Goal: Information Seeking & Learning: Learn about a topic

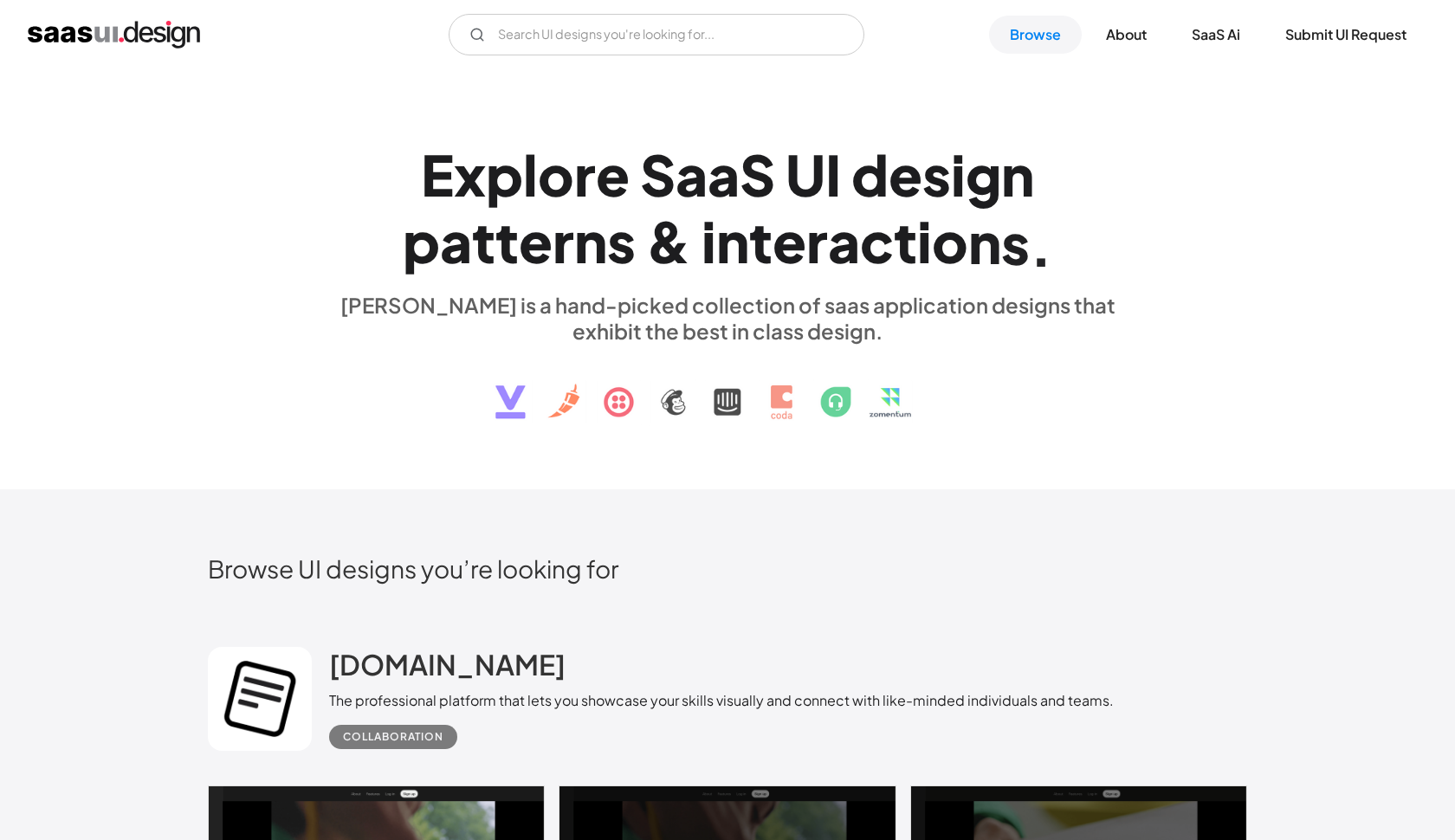
click at [570, 58] on div "V7 Labs Gen AI Application Design Best-in-class data labeling tool. GenAI Close…" at bounding box center [728, 34] width 1455 height 69
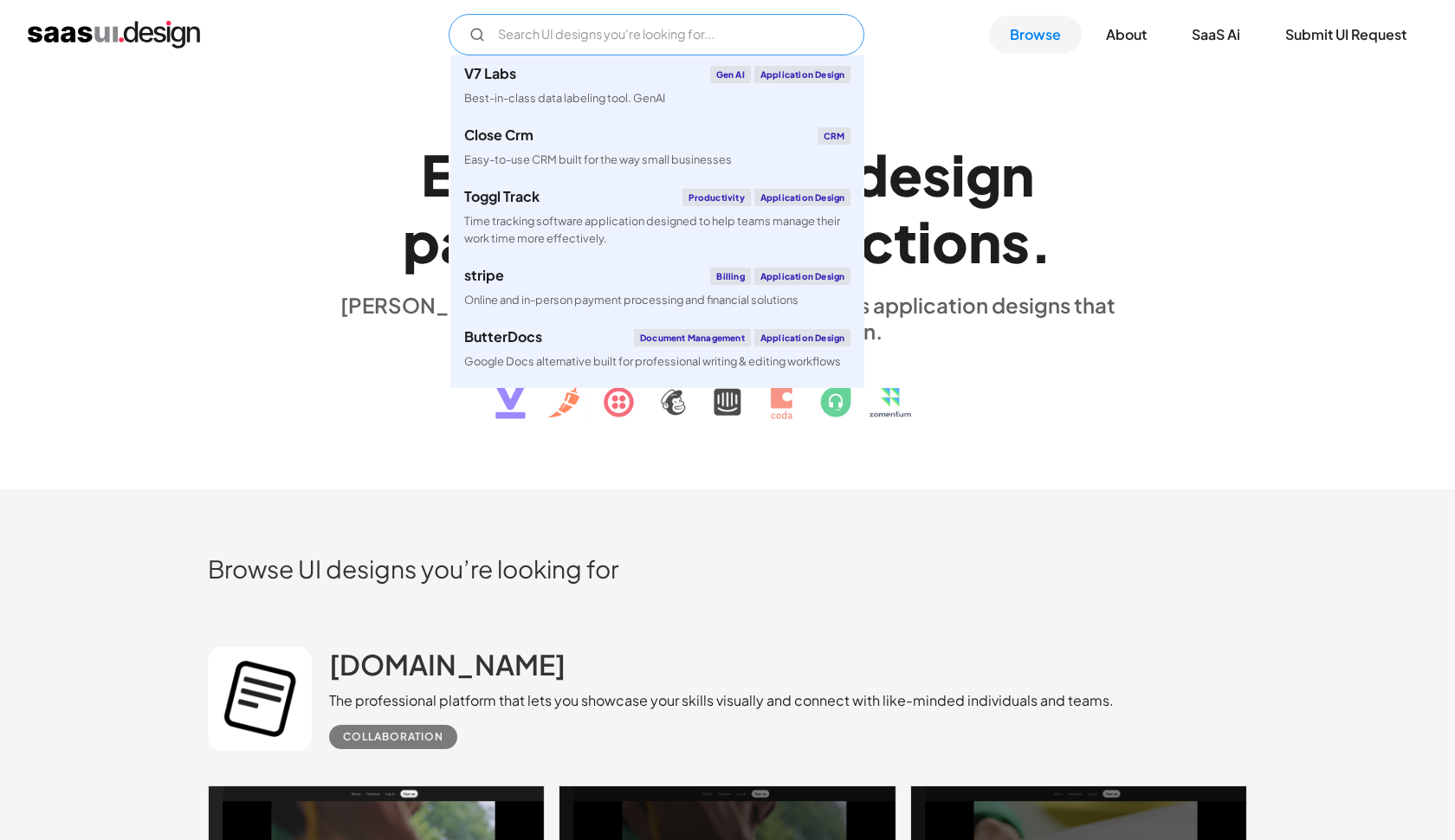
click at [606, 26] on input "Email Form" at bounding box center [657, 34] width 416 height 41
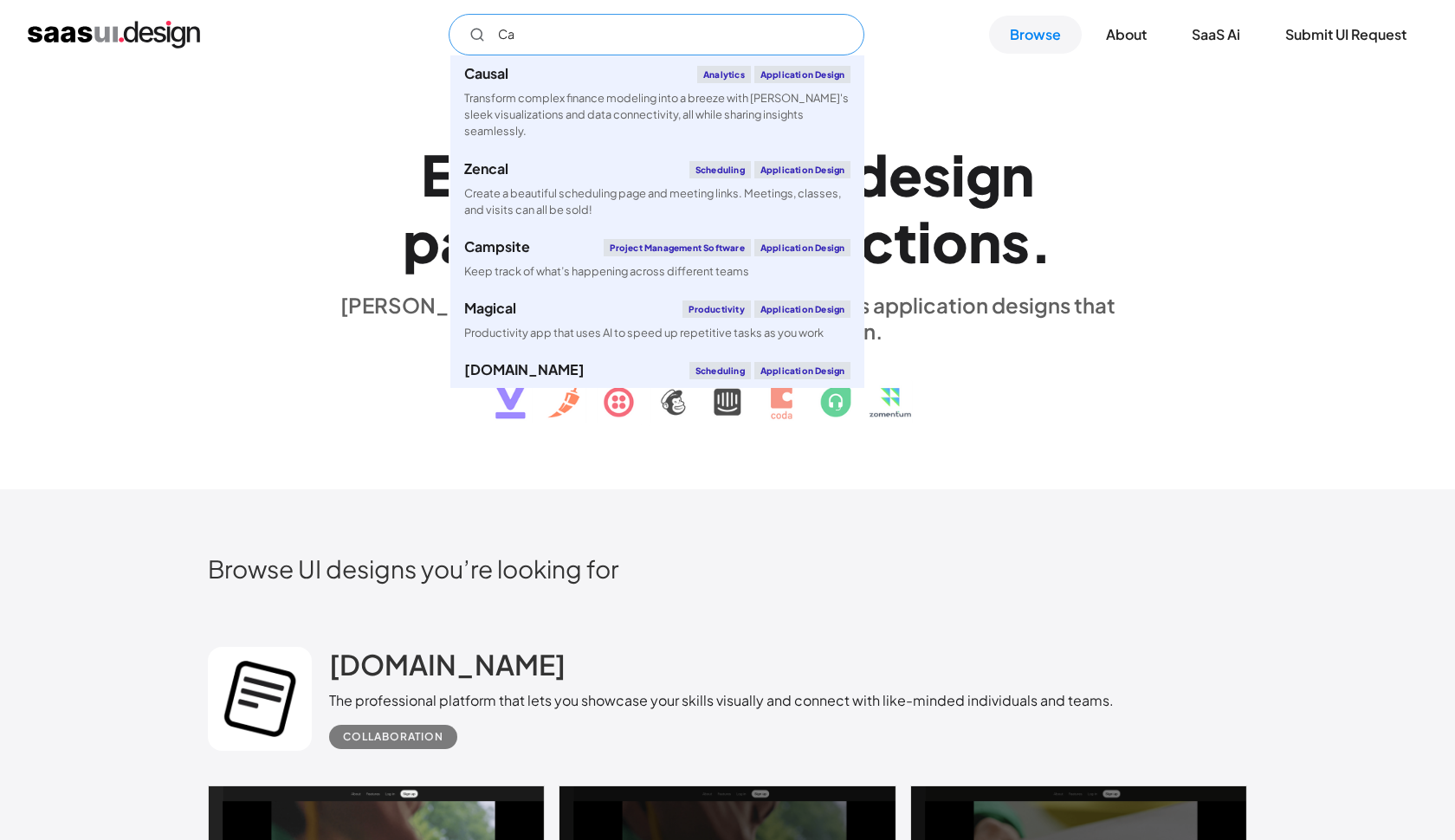
type input "C"
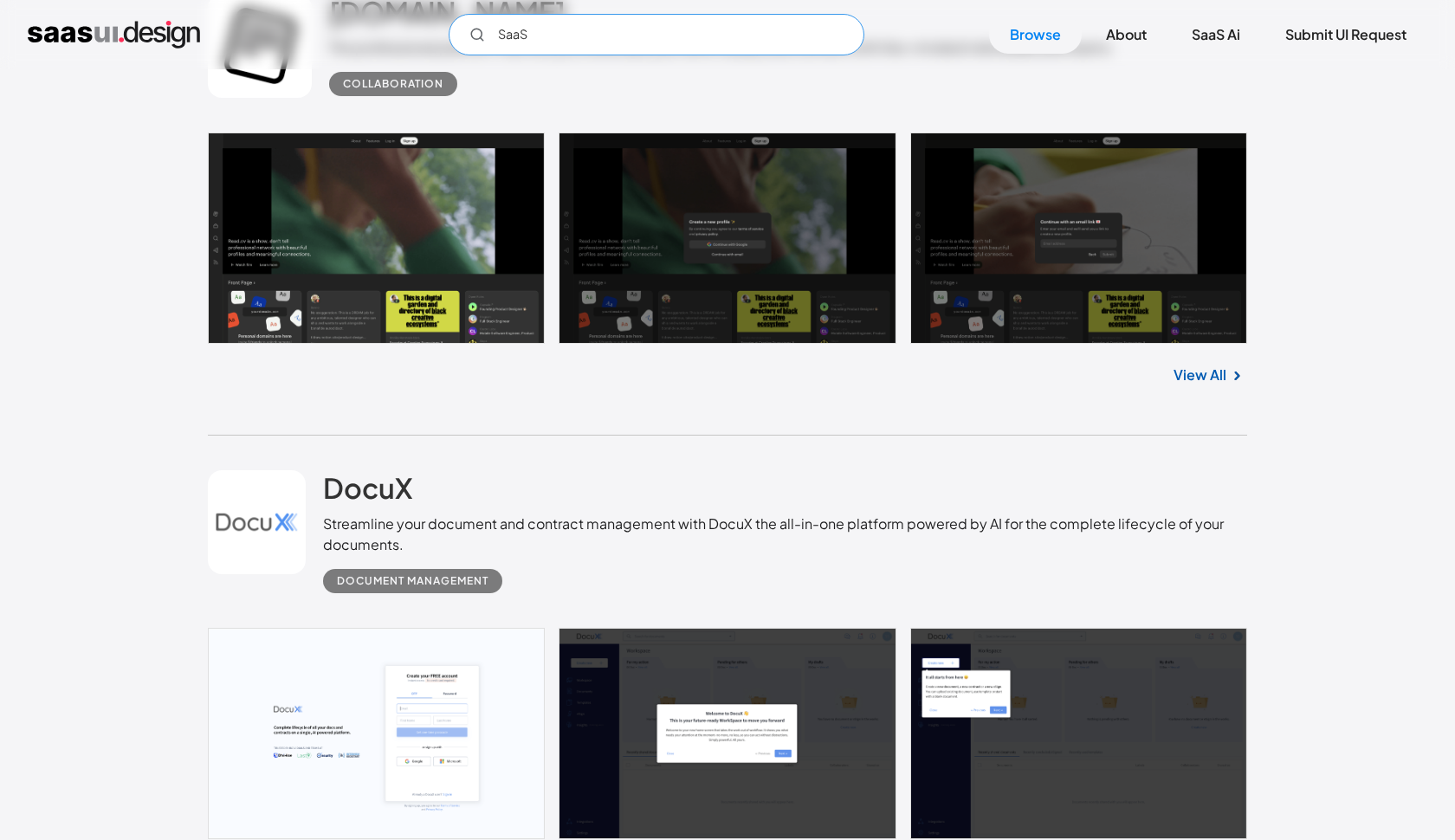
scroll to position [365, 0]
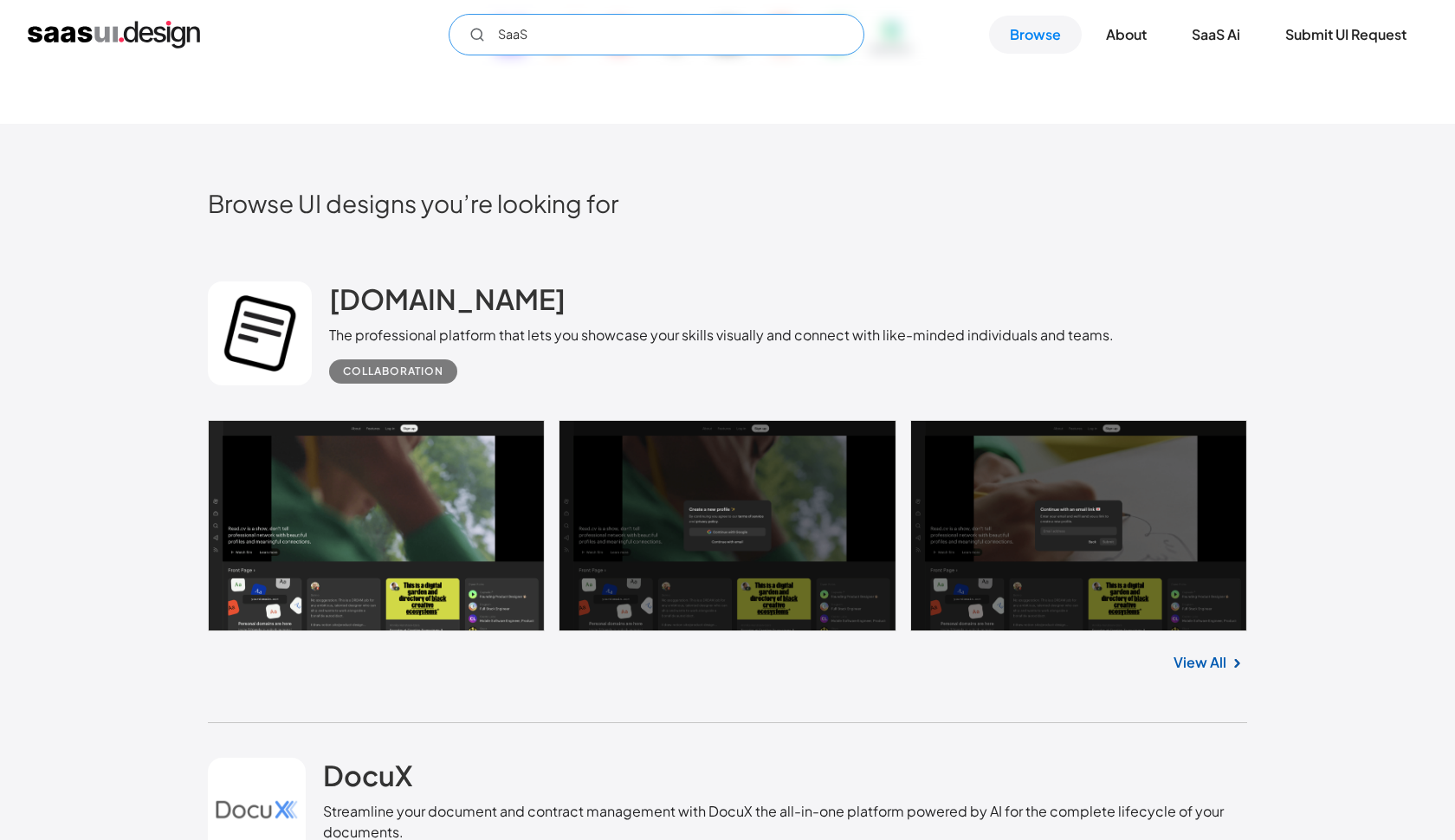
click at [631, 31] on input "SaaS" at bounding box center [657, 34] width 416 height 41
type input "Clinic"
click at [1135, 39] on link "About" at bounding box center [1126, 34] width 82 height 39
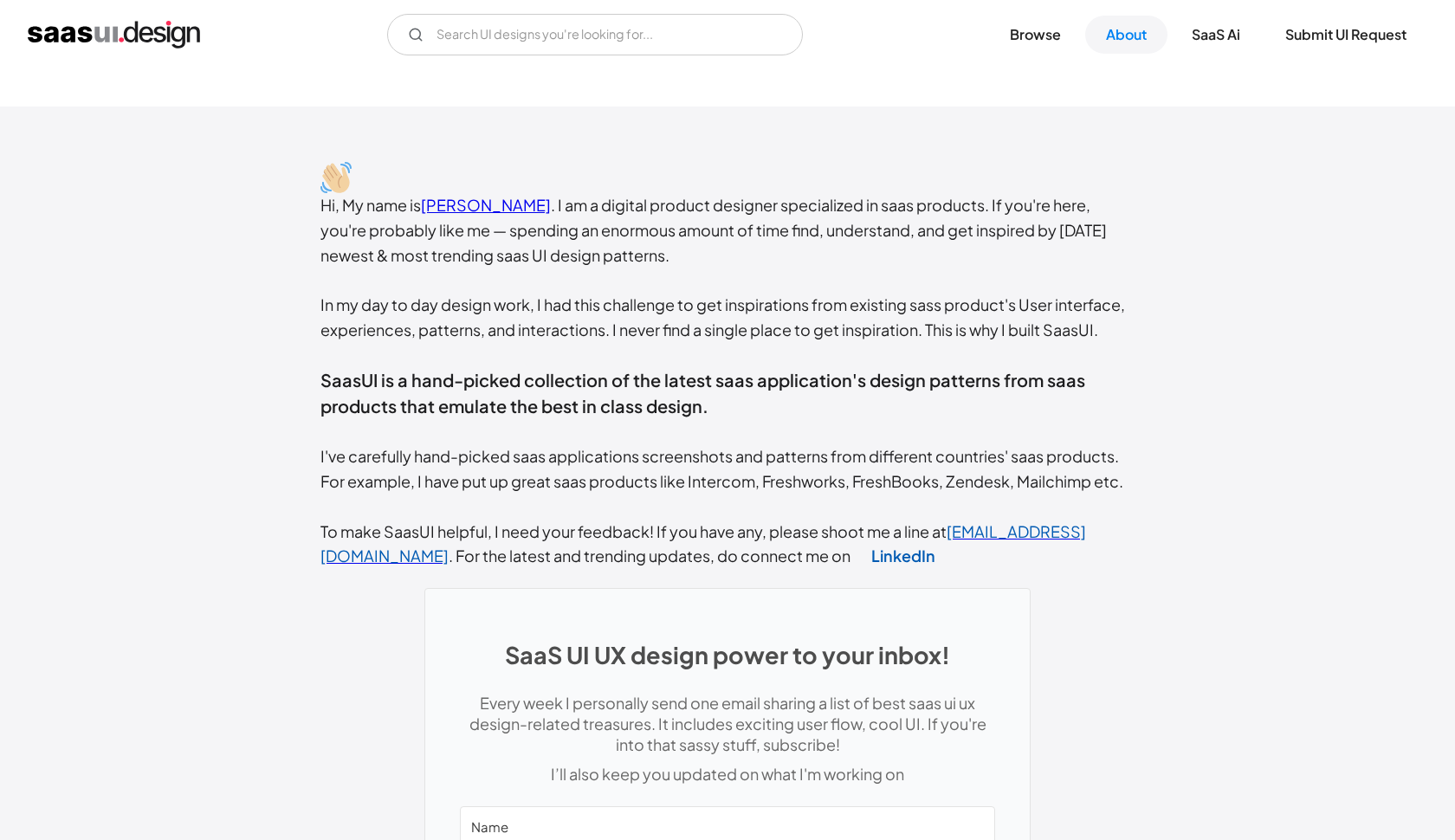
scroll to position [295, 0]
click at [1232, 47] on link "SaaS Ai" at bounding box center [1216, 34] width 90 height 39
click at [713, 48] on input "Email Form" at bounding box center [595, 34] width 416 height 41
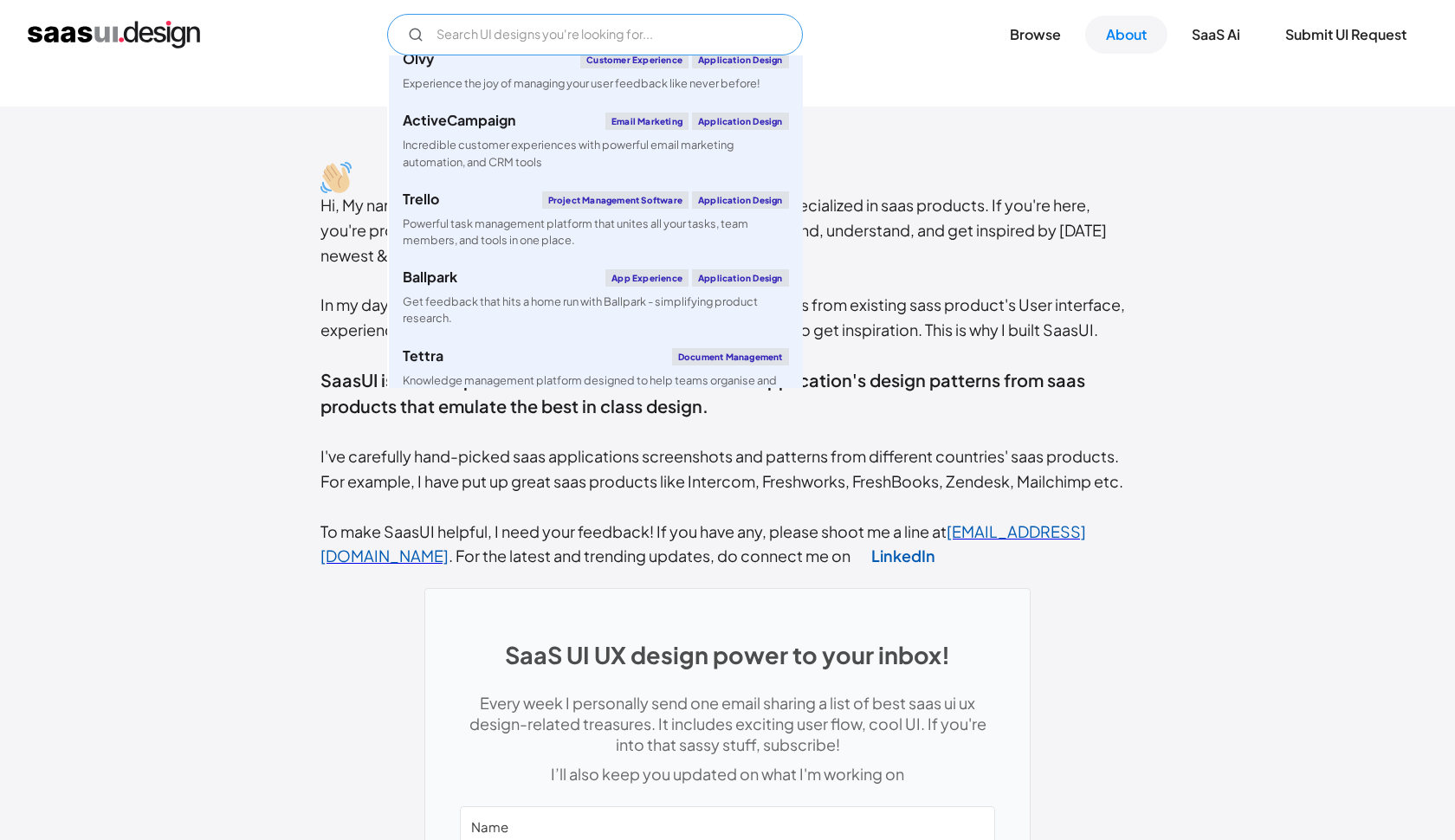
scroll to position [5258, 0]
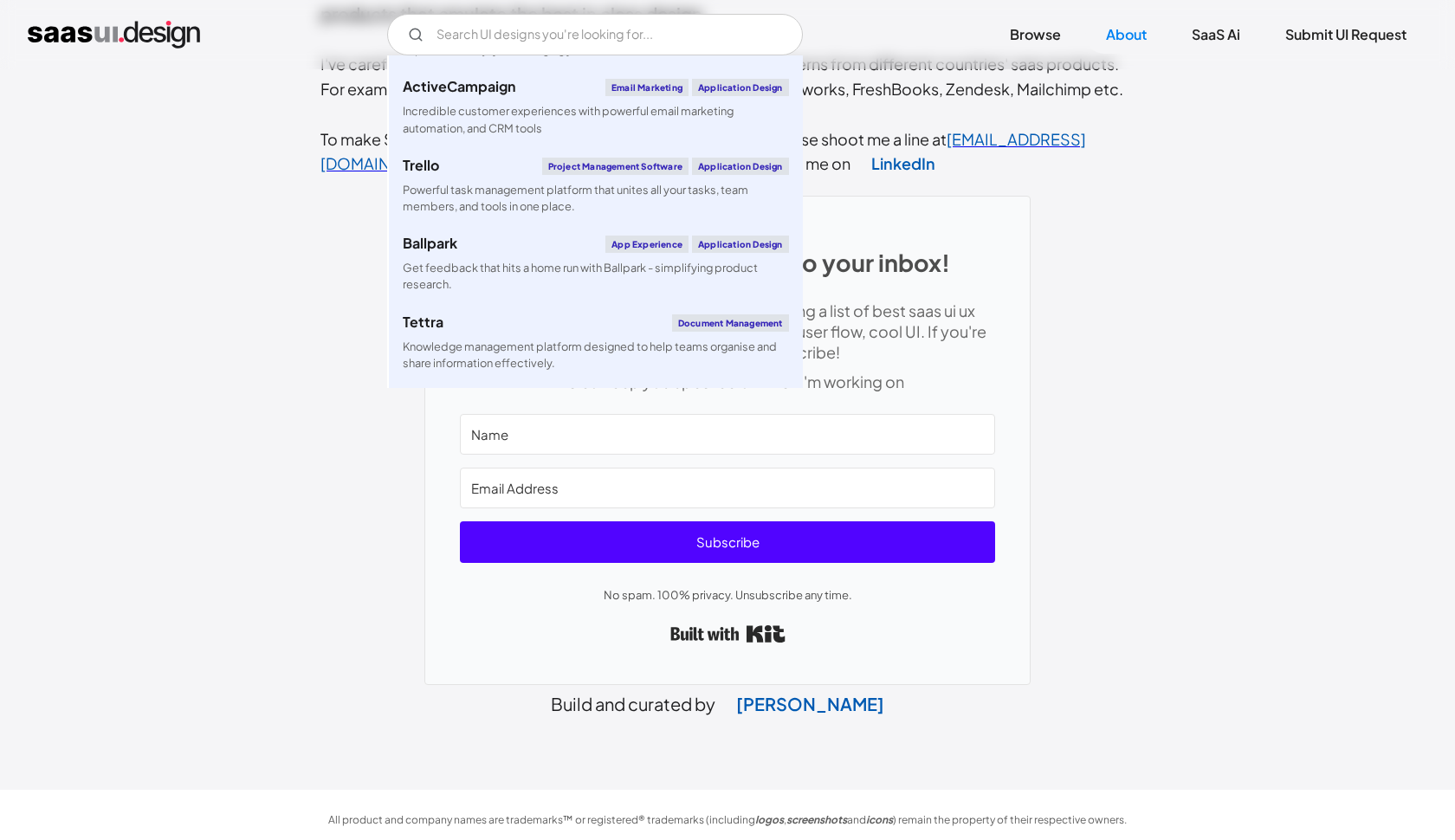
click at [399, 545] on div "SaaS UI UX design power to your inbox! Every week I personally send one email s…" at bounding box center [728, 430] width 814 height 508
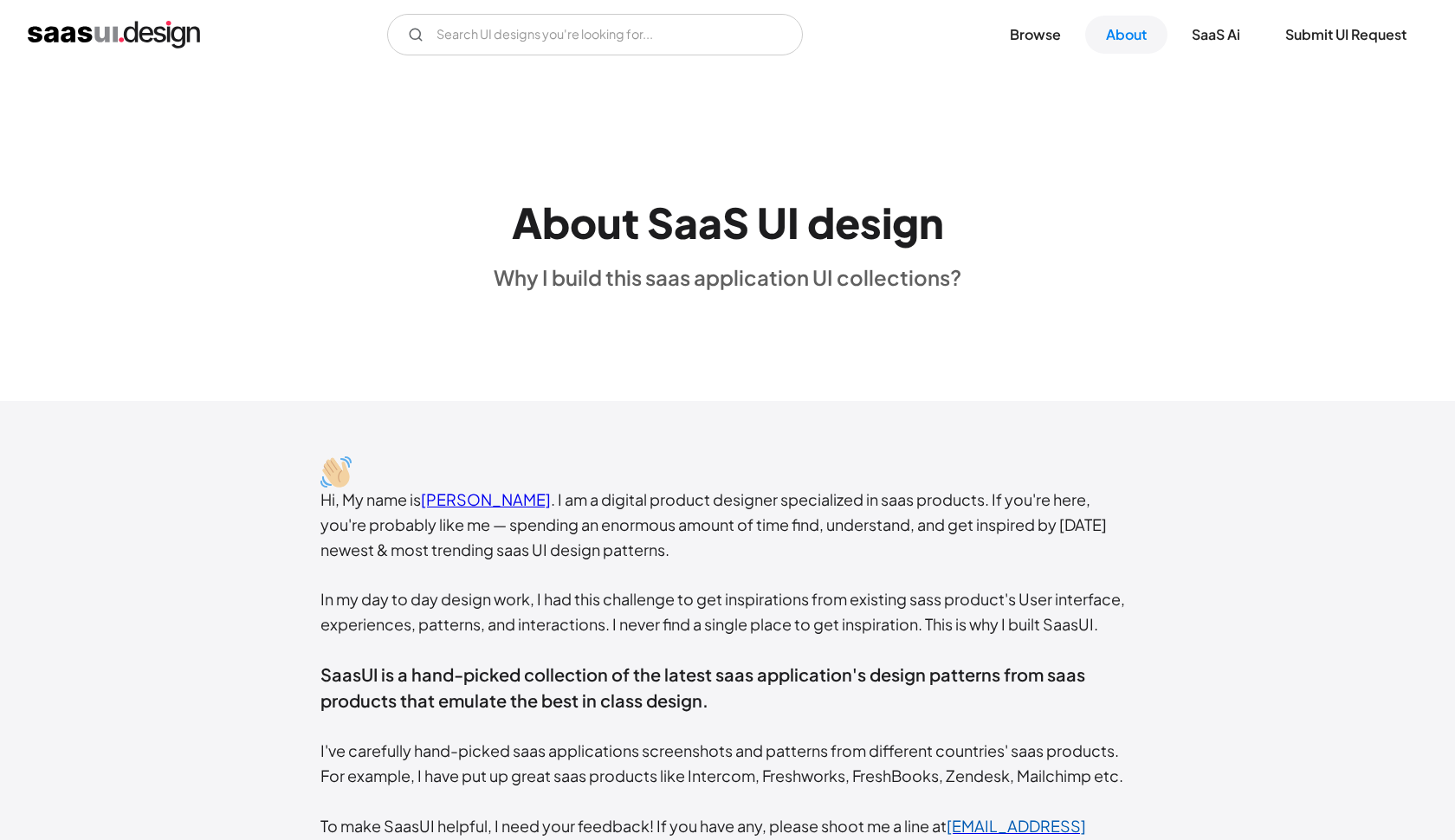
scroll to position [0, 0]
click at [1037, 39] on link "Browse" at bounding box center [1035, 34] width 92 height 39
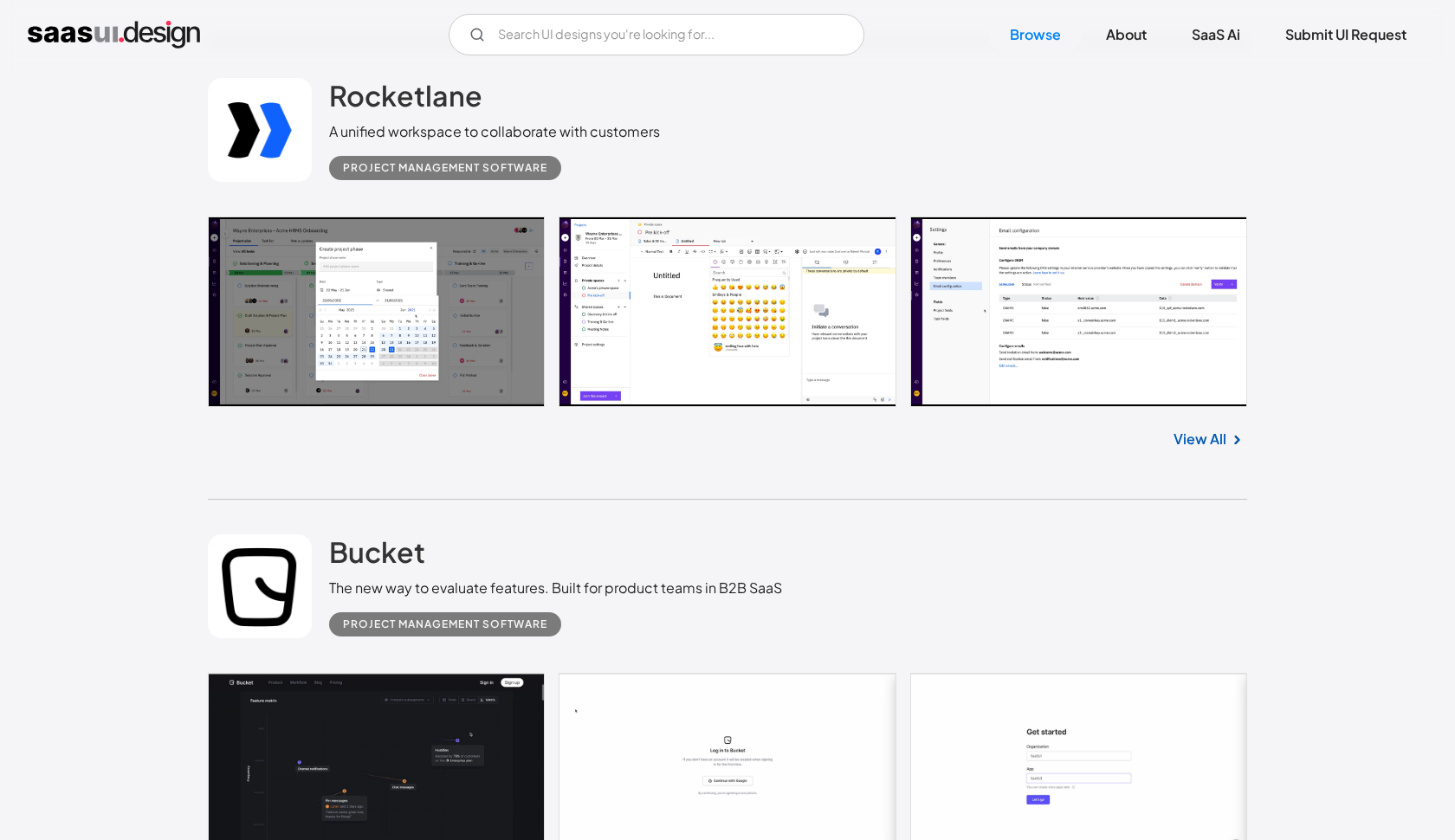
scroll to position [41005, 0]
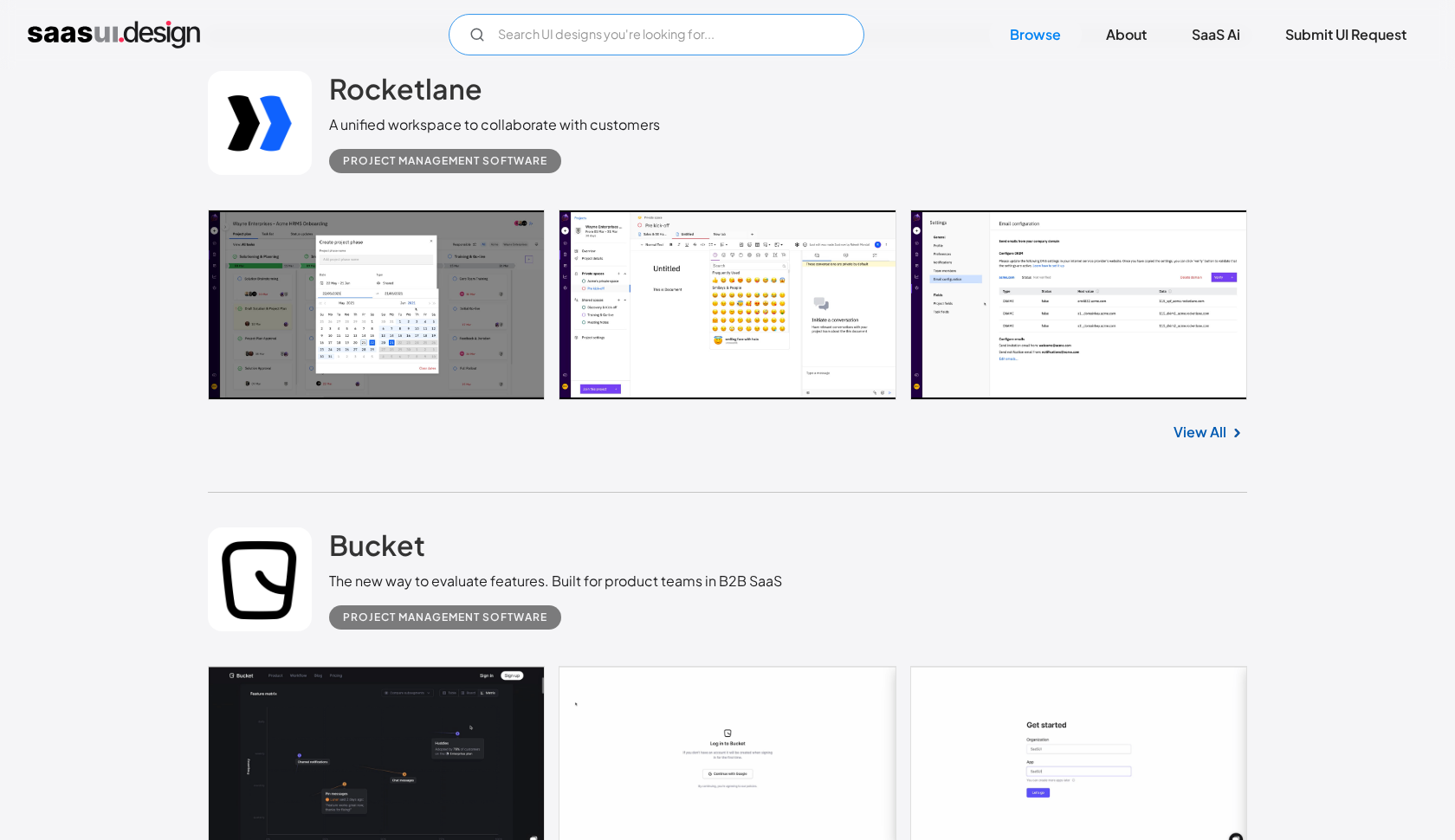
click at [581, 34] on input "Email Form" at bounding box center [657, 34] width 416 height 41
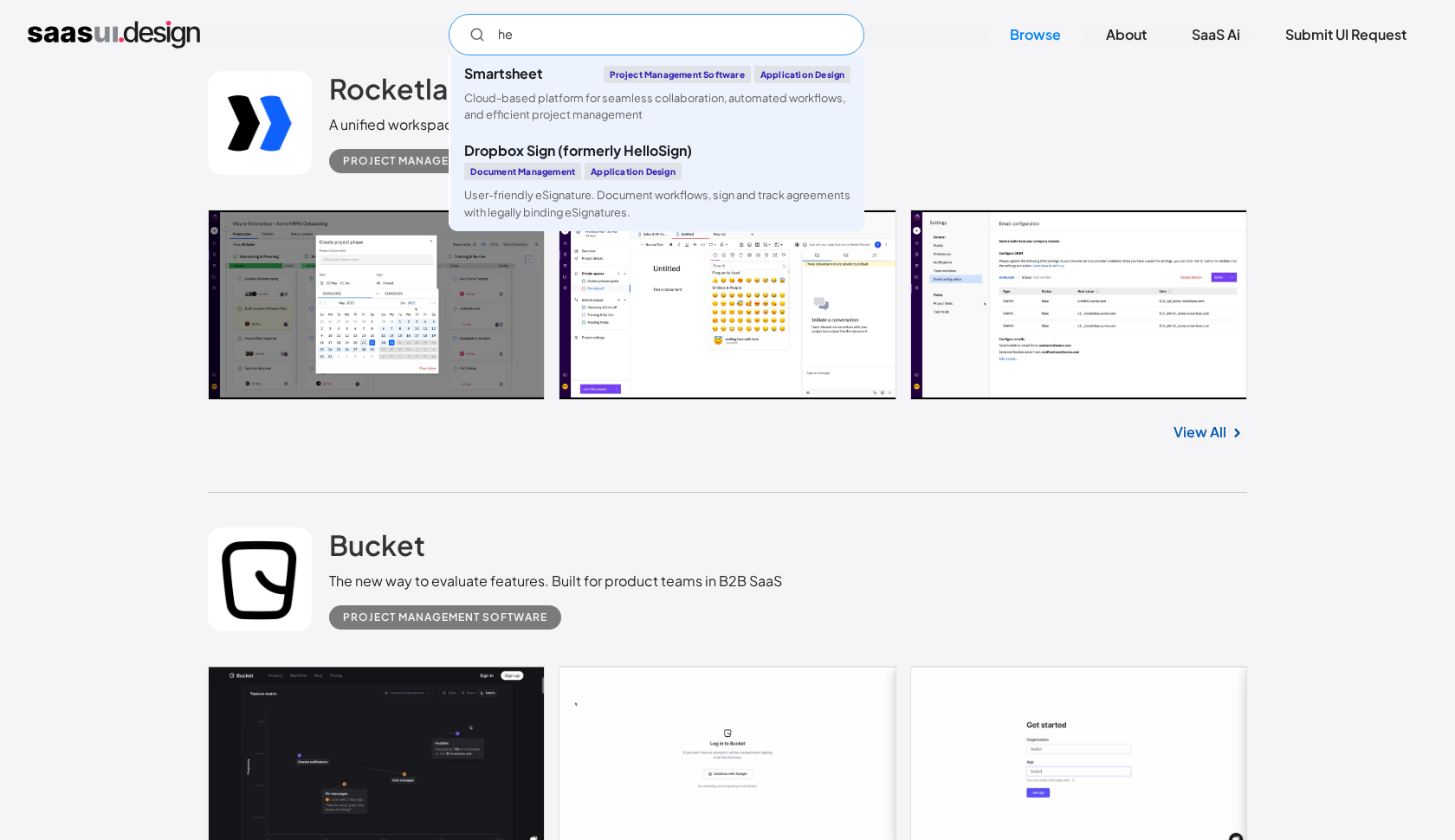
type input "h"
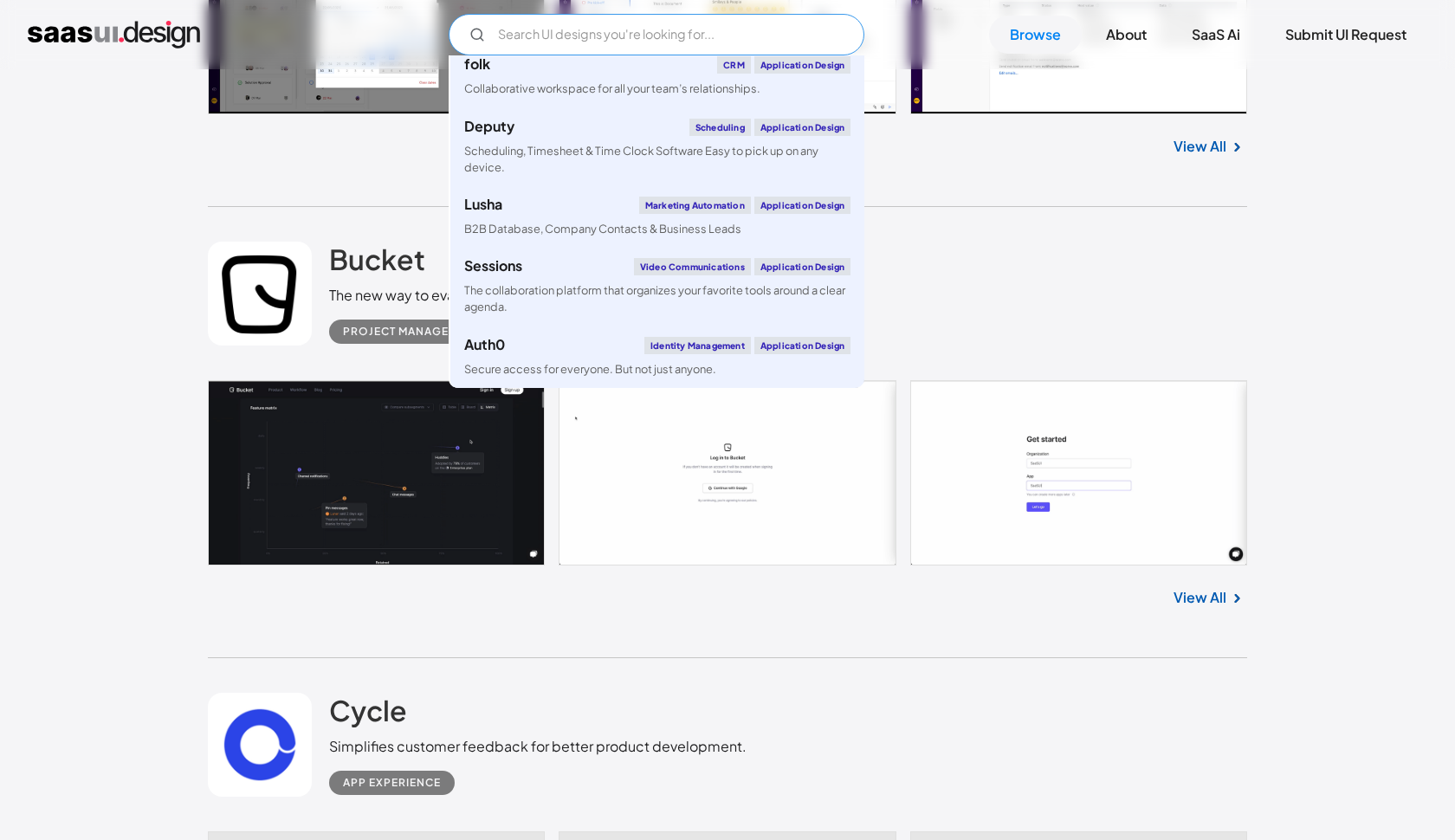
scroll to position [41400, 0]
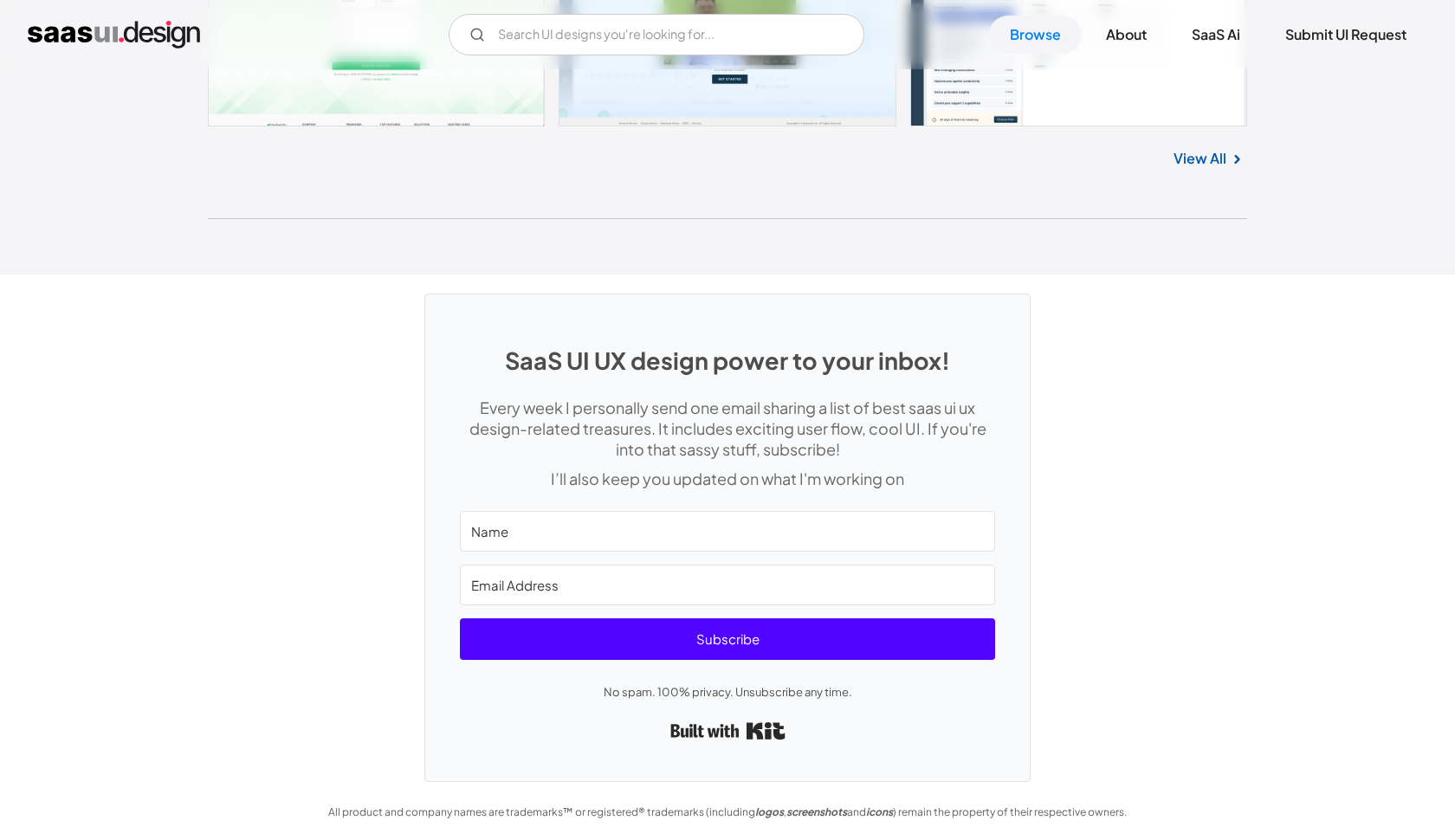
scroll to position [45257, 0]
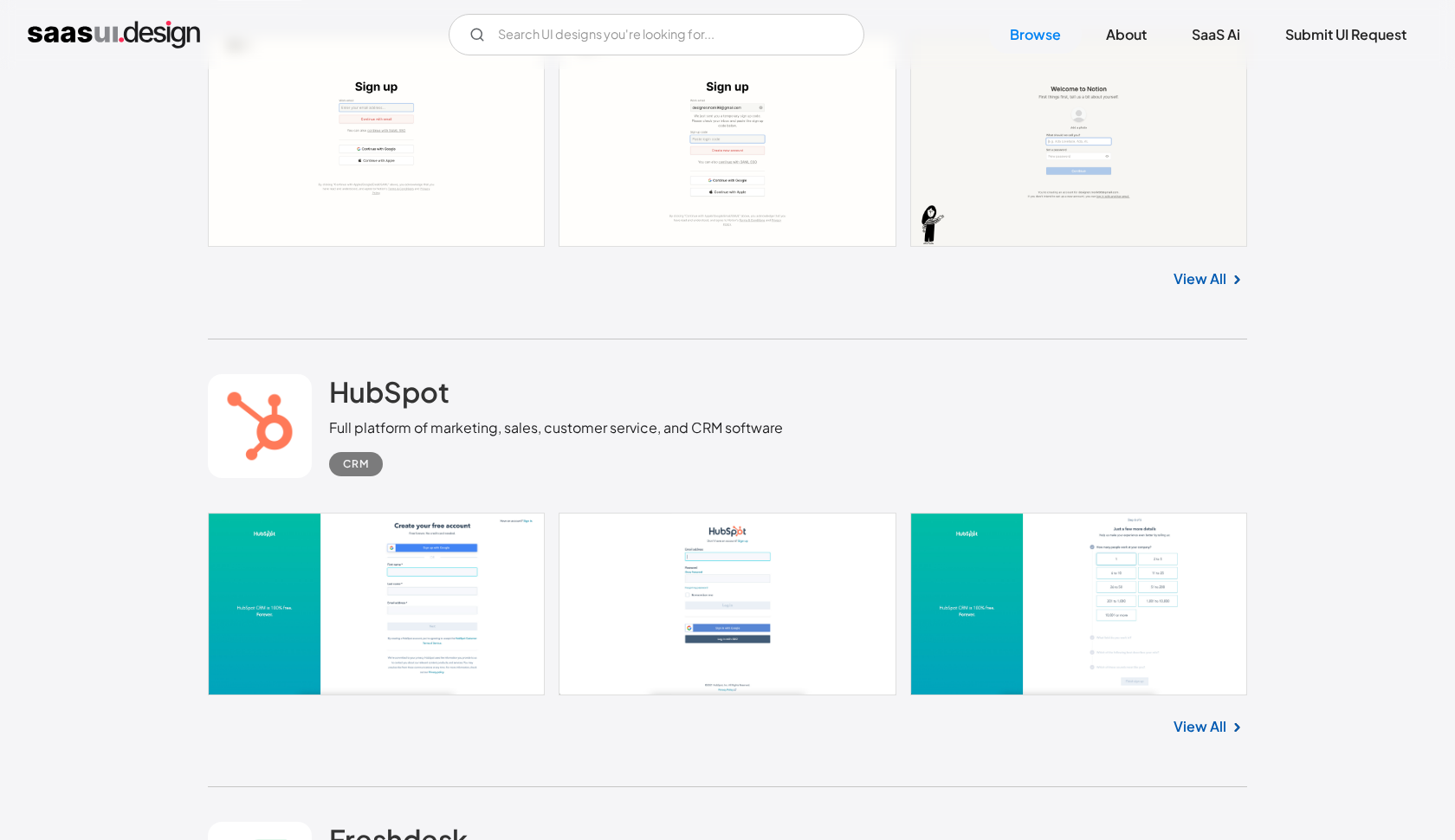
click at [726, 310] on div "Notion Versatile productivity software that integrates note-taking, project man…" at bounding box center [728, 100] width 1039 height 477
click at [1373, 4] on div "V7 Labs Gen AI Application Design Best-in-class data labeling tool. GenAI Close…" at bounding box center [728, 34] width 1455 height 69
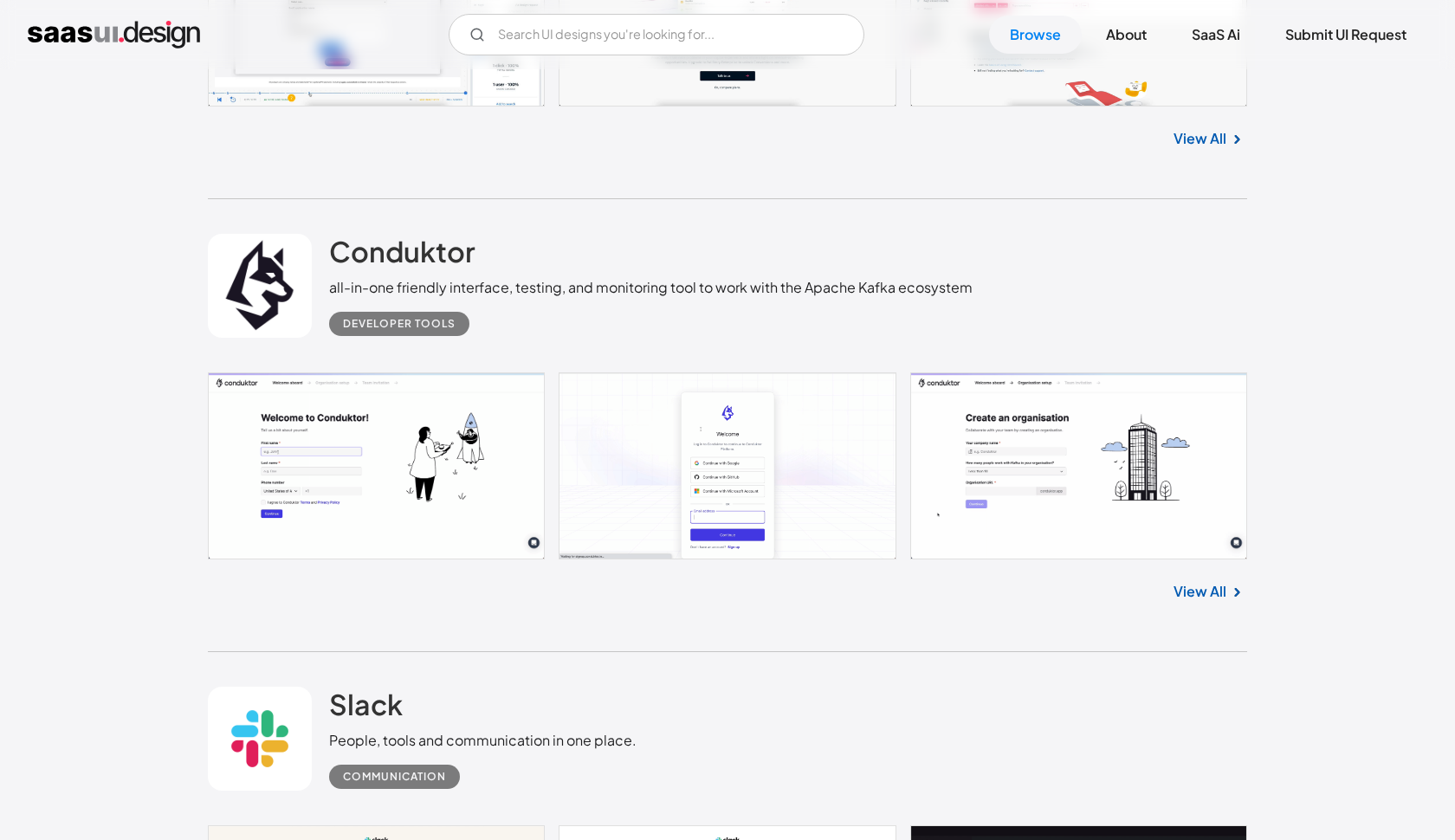
scroll to position [43577, 0]
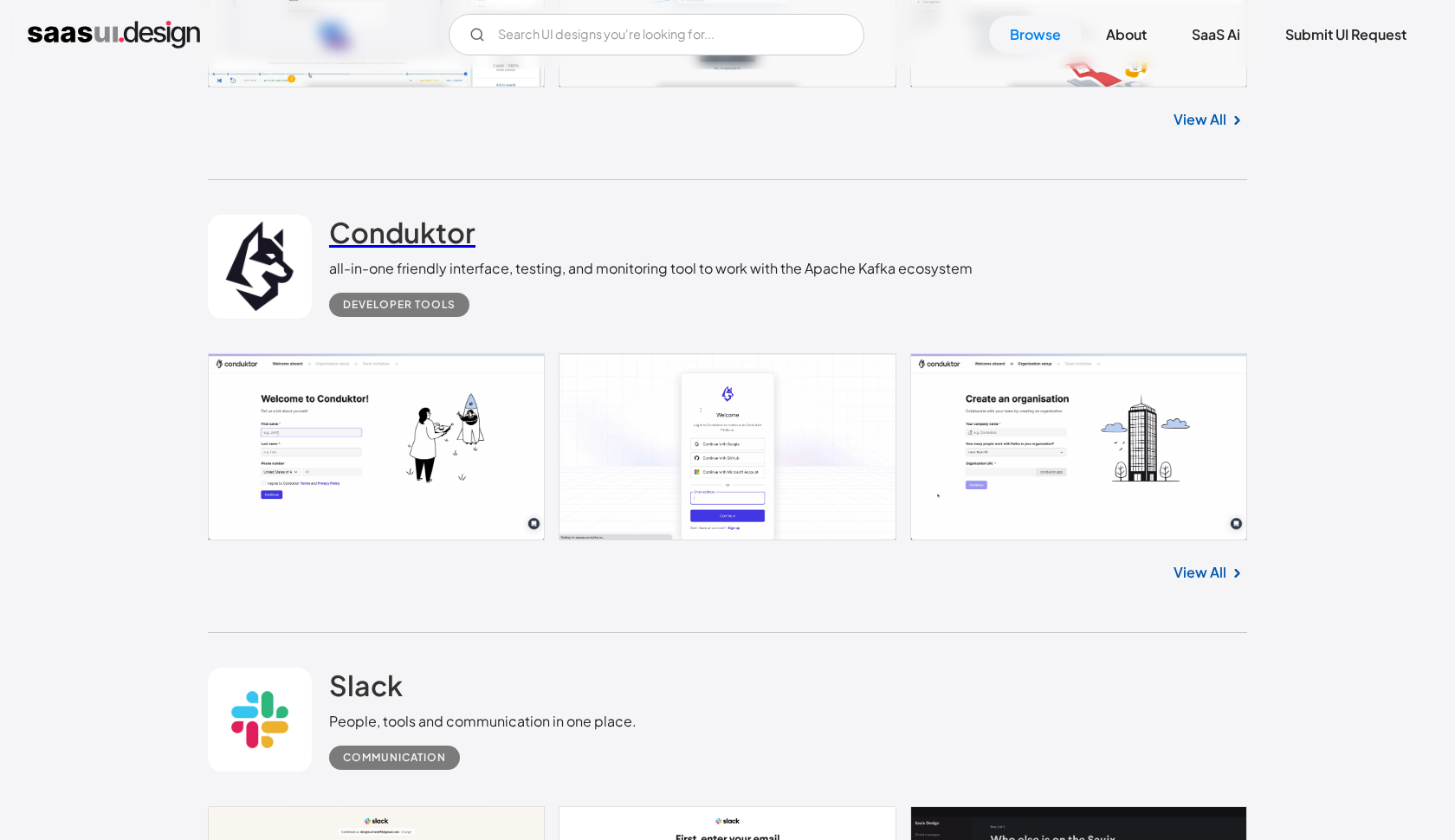
click at [376, 235] on h2 "Conduktor" at bounding box center [401, 232] width 146 height 35
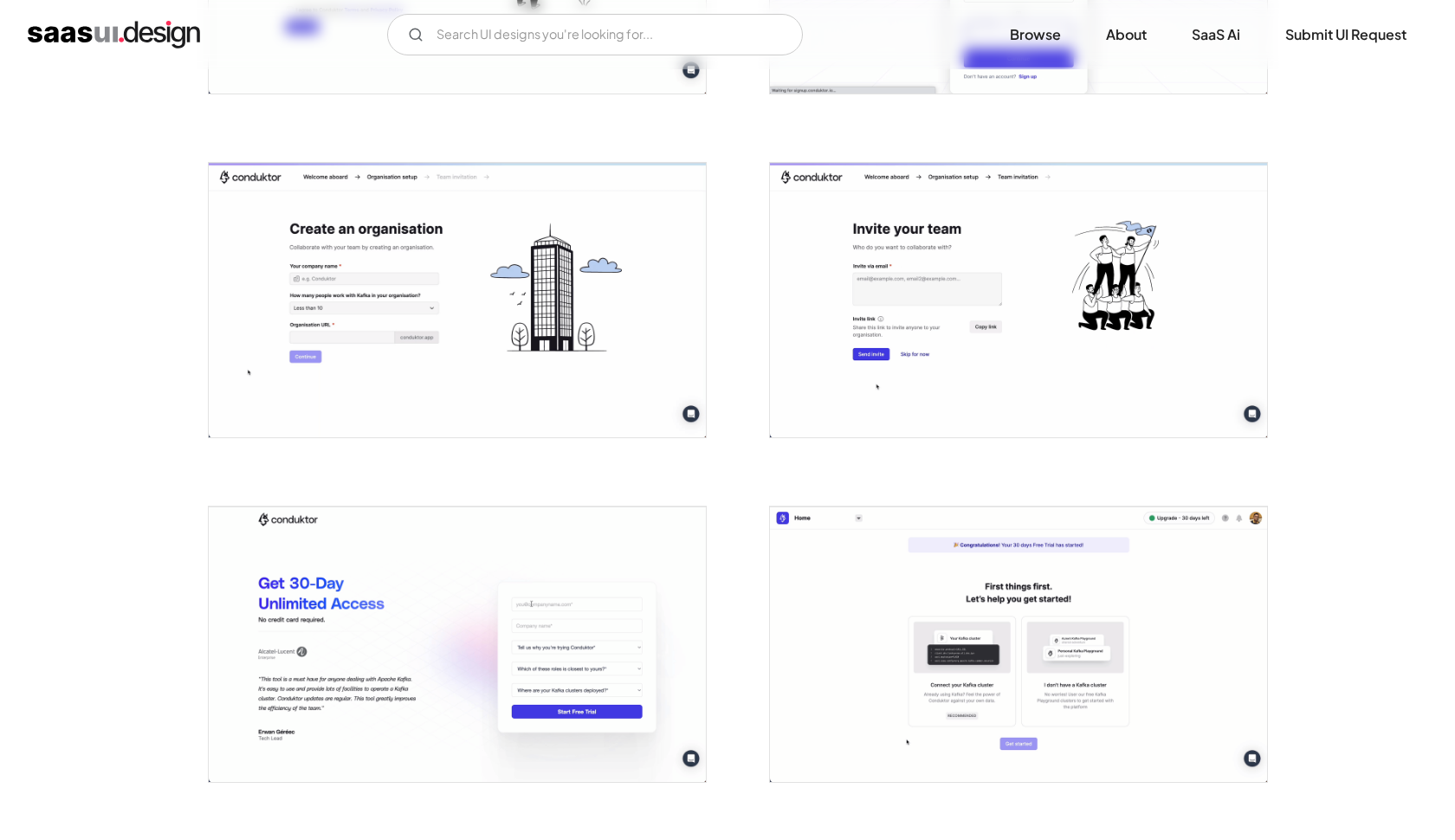
scroll to position [553, 0]
